Goal: Communication & Community: Ask a question

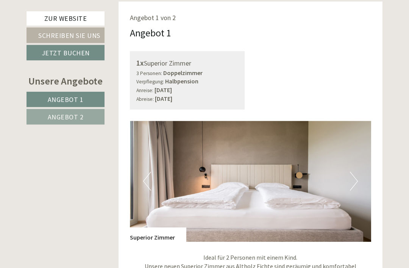
scroll to position [415, 0]
click at [360, 174] on img at bounding box center [251, 181] width 242 height 121
click at [364, 181] on img at bounding box center [251, 181] width 242 height 121
click at [354, 179] on button "Next" at bounding box center [354, 181] width 8 height 19
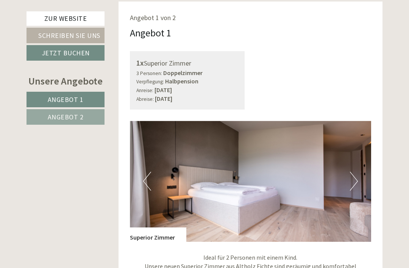
click at [354, 180] on button "Next" at bounding box center [354, 181] width 8 height 19
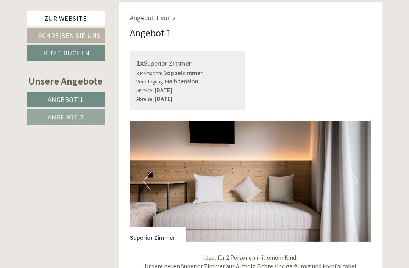
click at [355, 180] on button "Next" at bounding box center [354, 181] width 8 height 19
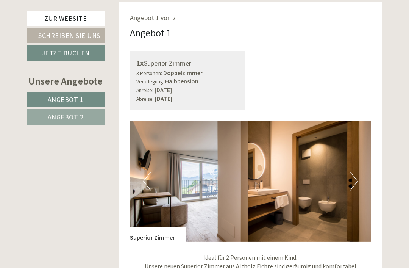
click at [354, 181] on button "Next" at bounding box center [354, 181] width 8 height 19
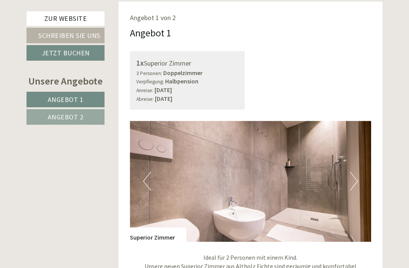
click at [354, 182] on button "Next" at bounding box center [354, 181] width 8 height 19
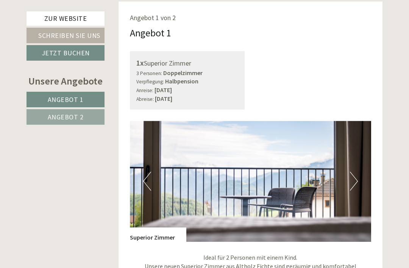
click at [354, 181] on button "Next" at bounding box center [354, 181] width 8 height 19
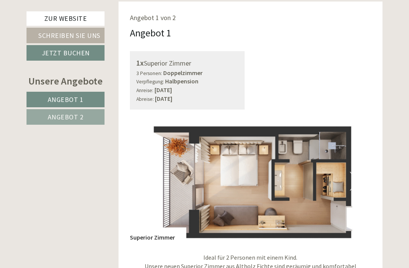
click at [354, 180] on button "Next" at bounding box center [354, 181] width 8 height 19
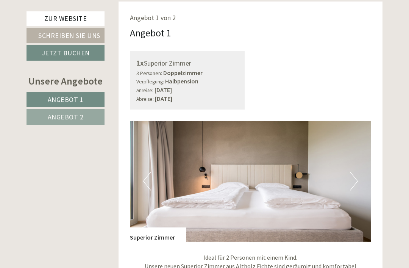
click at [355, 181] on button "Next" at bounding box center [354, 181] width 8 height 19
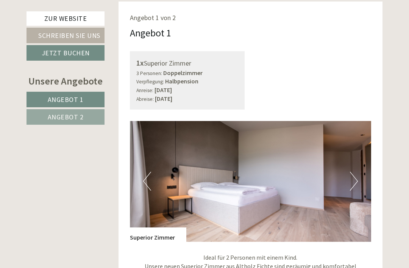
click at [356, 181] on button "Next" at bounding box center [354, 181] width 8 height 19
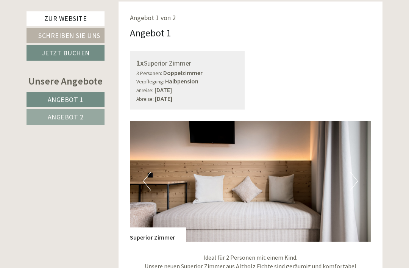
click at [356, 181] on button "Next" at bounding box center [354, 181] width 8 height 19
click at [358, 181] on button "Next" at bounding box center [354, 181] width 8 height 19
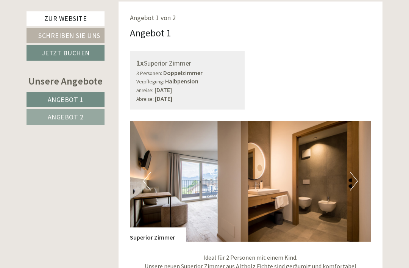
click at [353, 180] on button "Next" at bounding box center [354, 181] width 8 height 19
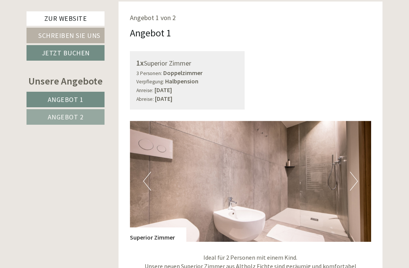
click at [355, 180] on button "Next" at bounding box center [354, 181] width 8 height 19
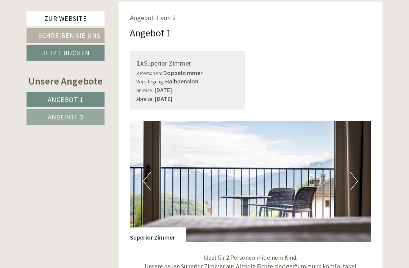
click at [355, 179] on button "Next" at bounding box center [354, 181] width 8 height 19
click at [354, 179] on button "Next" at bounding box center [354, 181] width 8 height 19
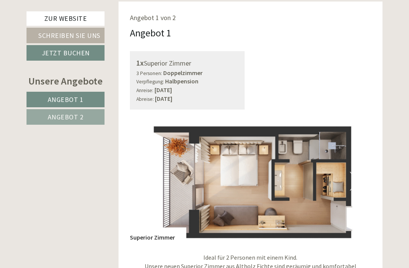
click at [355, 178] on button "Next" at bounding box center [354, 181] width 8 height 19
click at [353, 180] on button "Next" at bounding box center [354, 181] width 8 height 19
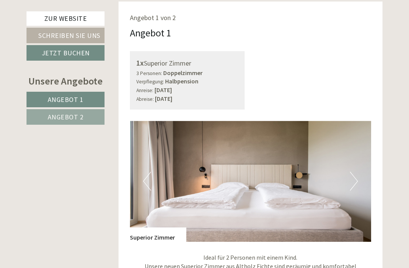
click at [353, 179] on button "Next" at bounding box center [354, 181] width 8 height 19
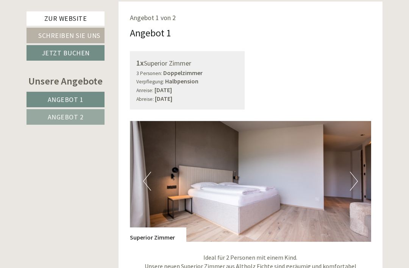
click at [353, 179] on button "Next" at bounding box center [354, 181] width 8 height 19
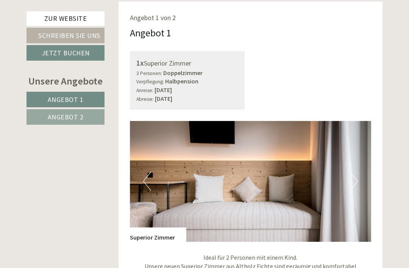
click at [353, 180] on button "Next" at bounding box center [354, 181] width 8 height 19
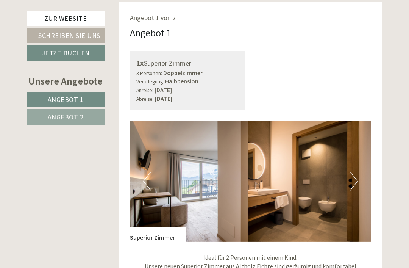
click at [353, 180] on button "Next" at bounding box center [354, 181] width 8 height 19
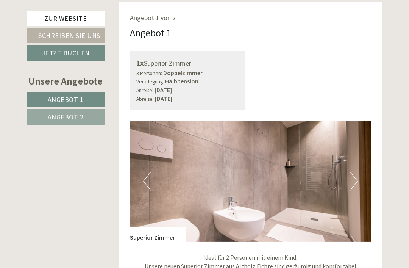
click at [353, 180] on button "Next" at bounding box center [354, 181] width 8 height 19
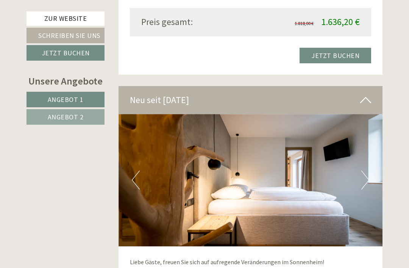
scroll to position [1447, 0]
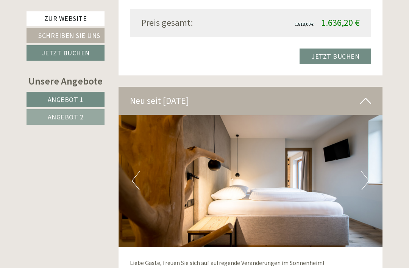
click at [364, 171] on button "Next" at bounding box center [366, 180] width 8 height 19
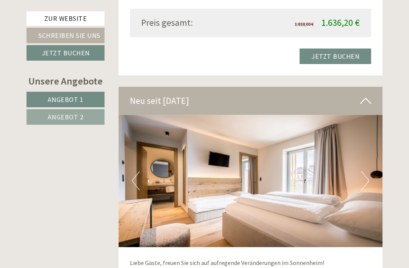
click at [367, 171] on button "Next" at bounding box center [366, 180] width 8 height 19
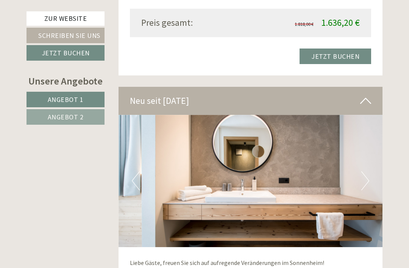
click at [366, 171] on button "Next" at bounding box center [366, 180] width 8 height 19
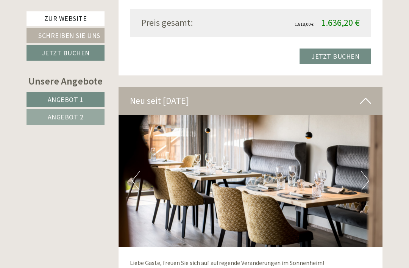
click at [366, 171] on button "Next" at bounding box center [366, 180] width 8 height 19
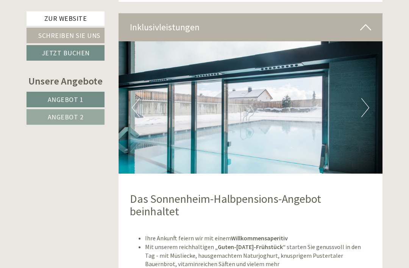
click at [45, 118] on link "Angebot 2" at bounding box center [66, 117] width 78 height 16
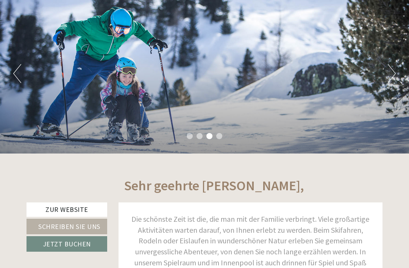
scroll to position [75, 0]
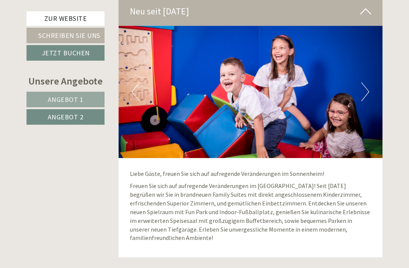
click at [53, 38] on link "Schreiben Sie uns" at bounding box center [66, 36] width 78 height 16
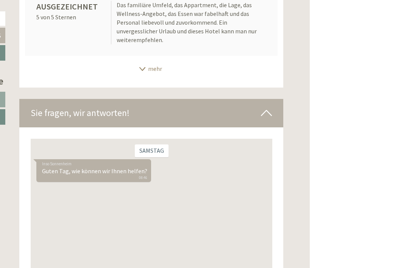
scroll to position [4007, 0]
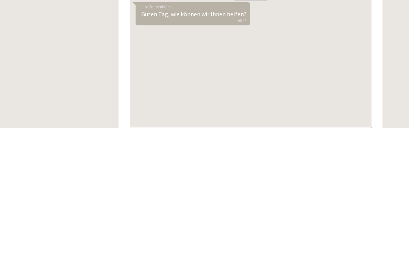
type textarea "*"
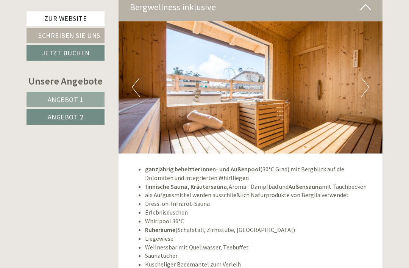
click at [42, 99] on link "Angebot 1" at bounding box center [66, 100] width 78 height 16
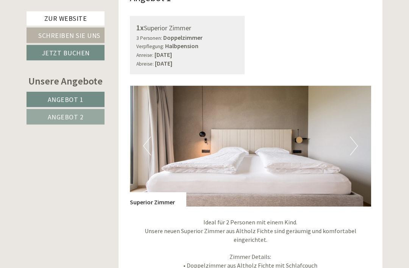
scroll to position [450, 0]
click at [362, 142] on img at bounding box center [251, 146] width 242 height 121
click at [364, 144] on img at bounding box center [251, 146] width 242 height 121
click at [354, 143] on button "Next" at bounding box center [354, 145] width 8 height 19
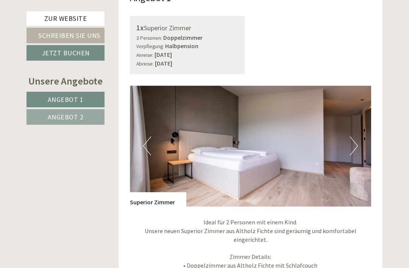
click at [354, 141] on button "Next" at bounding box center [354, 145] width 8 height 19
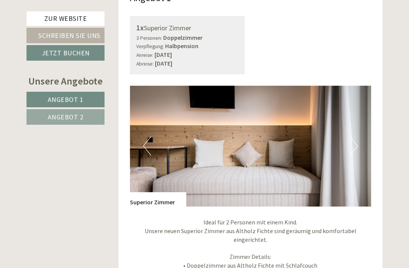
click at [353, 142] on button "Next" at bounding box center [354, 145] width 8 height 19
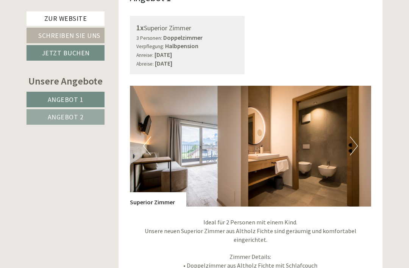
click at [353, 142] on button "Next" at bounding box center [354, 145] width 8 height 19
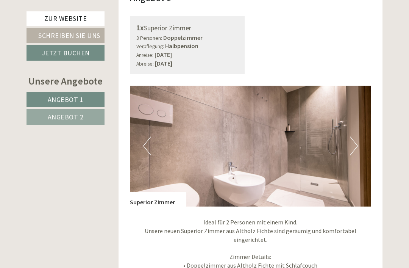
click at [352, 143] on button "Next" at bounding box center [354, 145] width 8 height 19
click at [353, 143] on button "Next" at bounding box center [354, 145] width 8 height 19
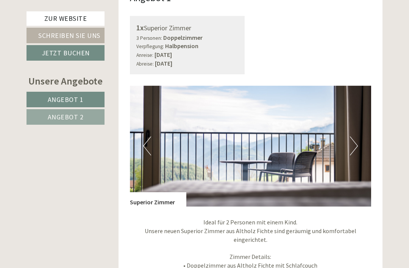
click at [352, 143] on button "Next" at bounding box center [354, 145] width 8 height 19
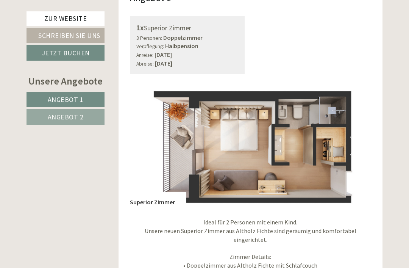
click at [353, 143] on button "Next" at bounding box center [354, 145] width 8 height 19
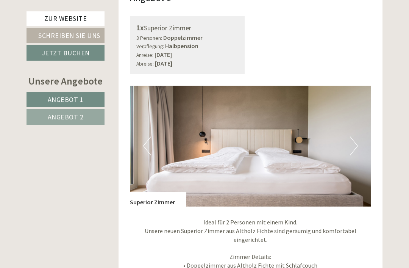
click at [353, 143] on button "Next" at bounding box center [354, 145] width 8 height 19
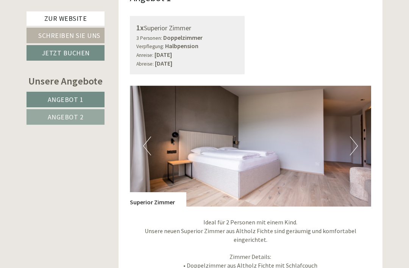
click at [353, 143] on button "Next" at bounding box center [354, 145] width 8 height 19
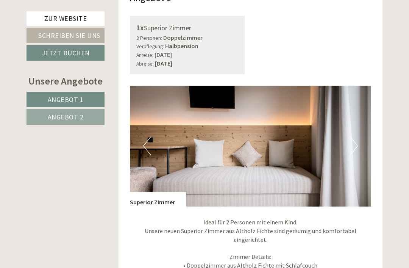
click at [353, 142] on button "Next" at bounding box center [354, 145] width 8 height 19
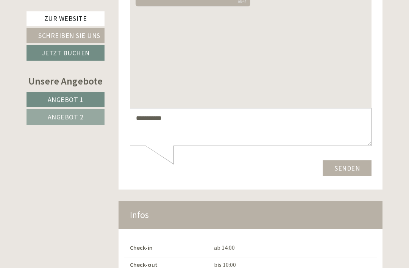
scroll to position [4162, 0]
click at [267, 127] on textarea "**********" at bounding box center [251, 128] width 242 height 38
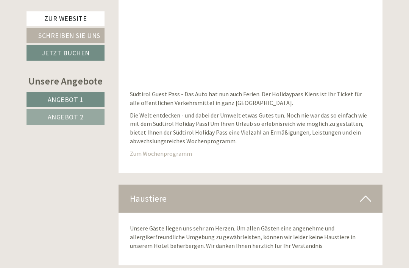
scroll to position [2845, 0]
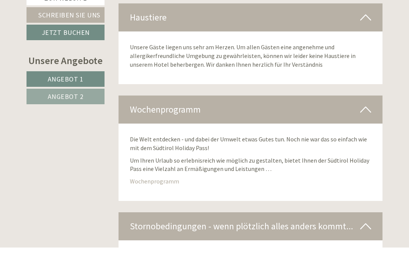
click at [39, 28] on link "Schreiben Sie uns" at bounding box center [66, 36] width 78 height 16
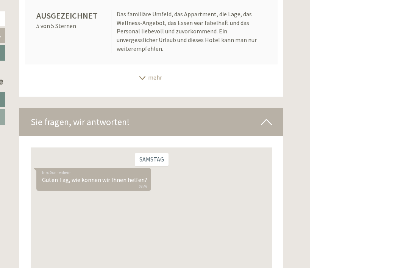
scroll to position [3982, 0]
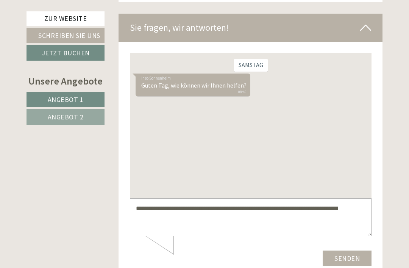
click at [366, 210] on textarea "**********" at bounding box center [251, 217] width 242 height 38
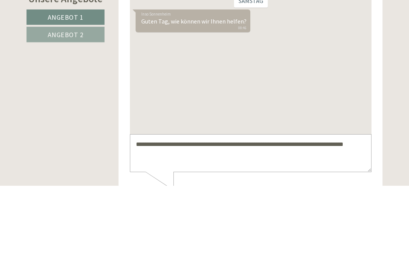
scroll to position [4045, 0]
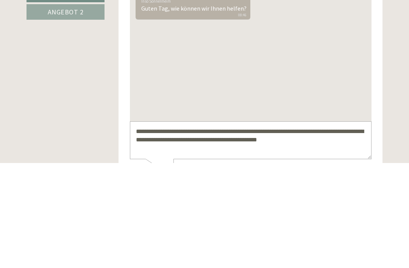
type textarea "**********"
click at [351, 187] on button "Senden" at bounding box center [347, 182] width 49 height 16
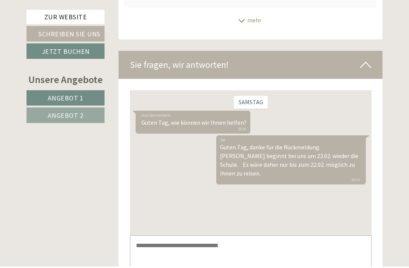
scroll to position [4036, 0]
